Goal: Navigation & Orientation: Find specific page/section

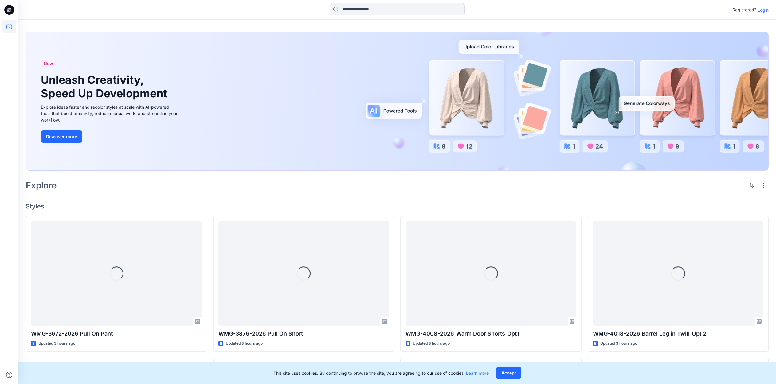
click at [765, 10] on p "Login" at bounding box center [763, 10] width 11 height 6
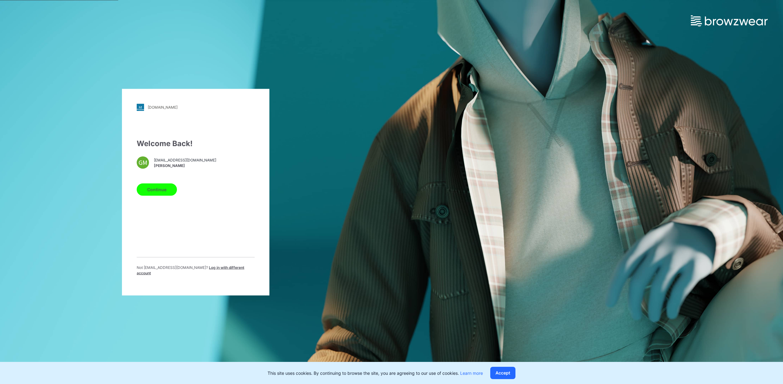
click at [159, 188] on button "Continue" at bounding box center [157, 189] width 40 height 12
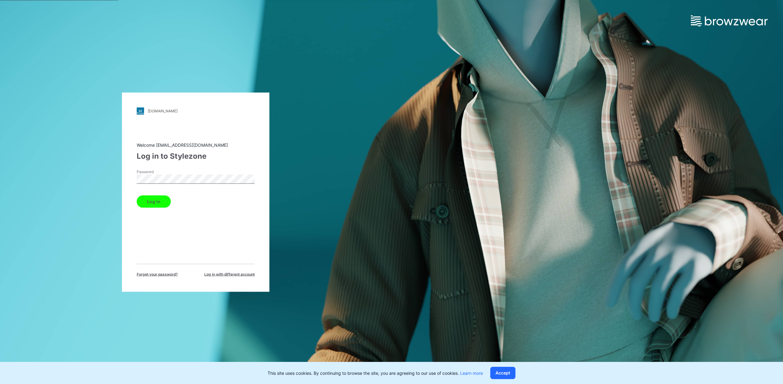
click at [158, 202] on button "Log in" at bounding box center [154, 201] width 34 height 12
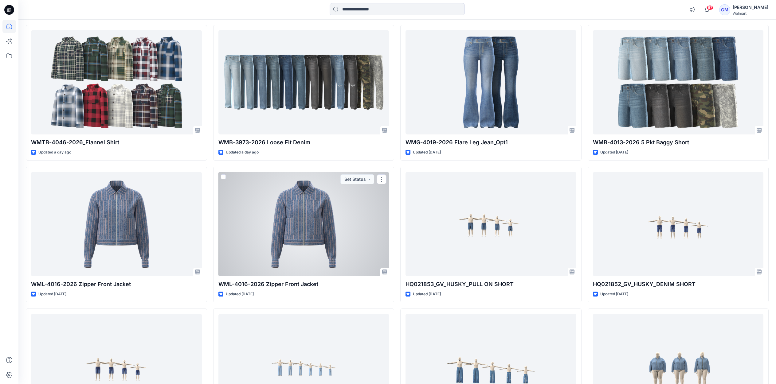
scroll to position [488, 0]
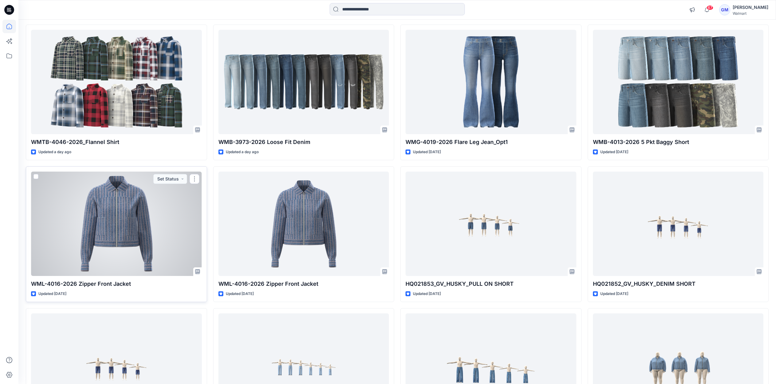
click at [68, 188] on div at bounding box center [116, 224] width 171 height 104
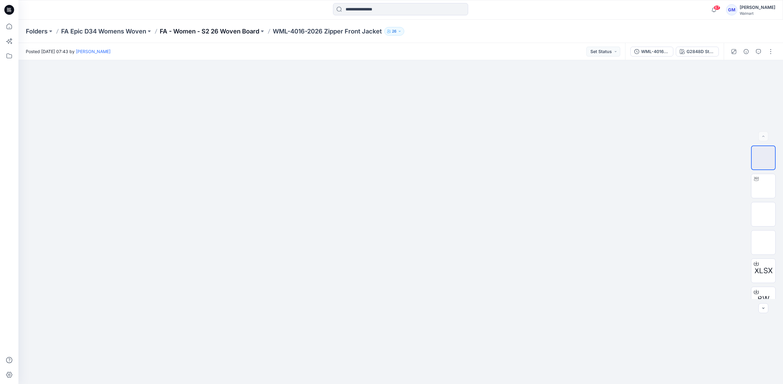
click at [230, 30] on p "FA - Women - S2 26 Woven Board" at bounding box center [210, 31] width 100 height 9
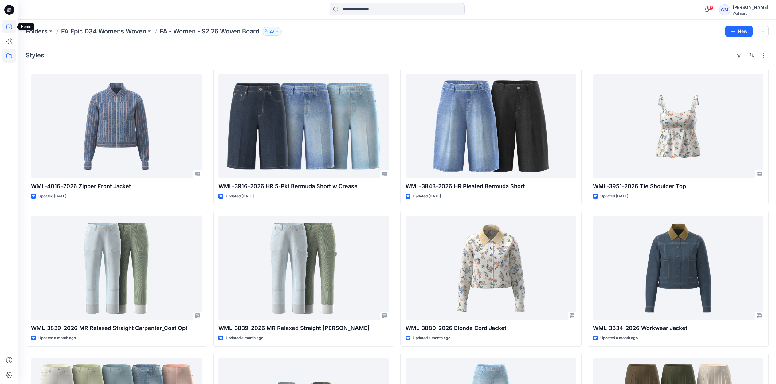
click at [10, 21] on icon at bounding box center [9, 27] width 14 height 14
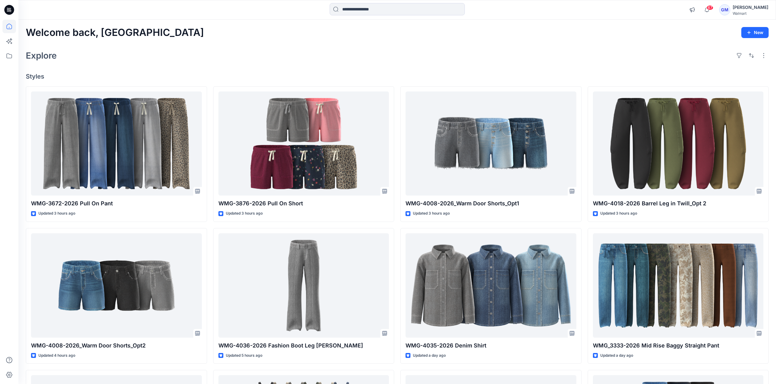
click at [571, 49] on div "Explore" at bounding box center [397, 55] width 743 height 15
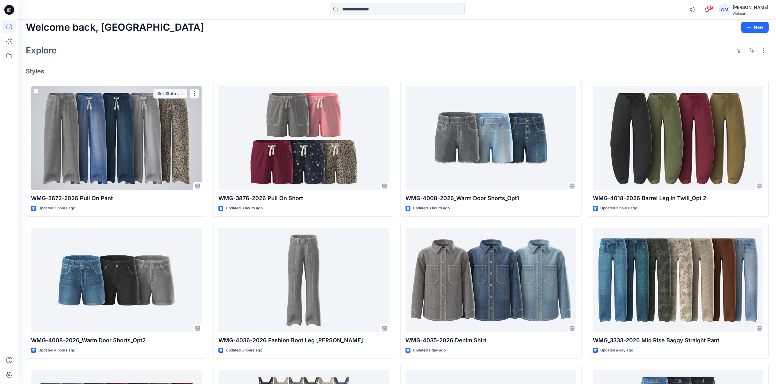
scroll to position [4, 0]
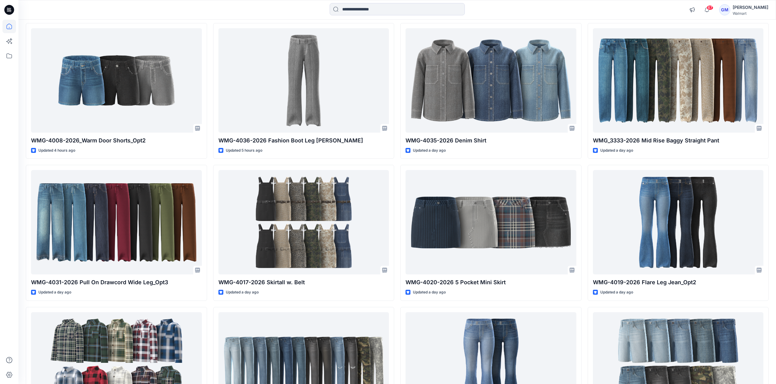
scroll to position [206, 0]
click at [117, 16] on div at bounding box center [112, 10] width 189 height 14
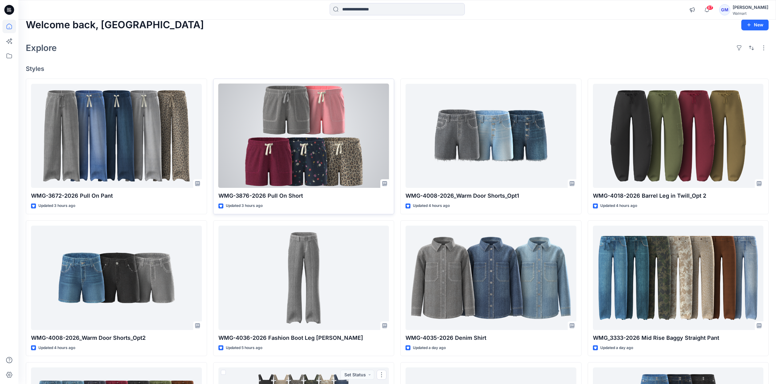
scroll to position [0, 0]
